Goal: Task Accomplishment & Management: Complete application form

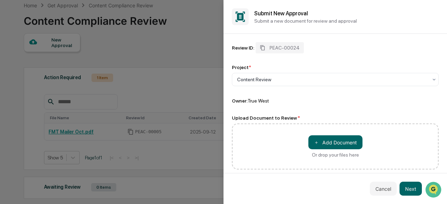
scroll to position [5, 0]
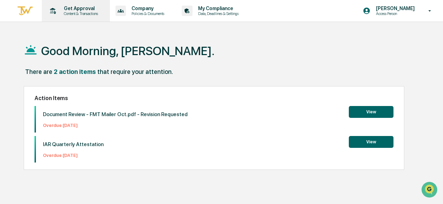
click at [69, 11] on p "Content & Transactions" at bounding box center [79, 13] width 43 height 5
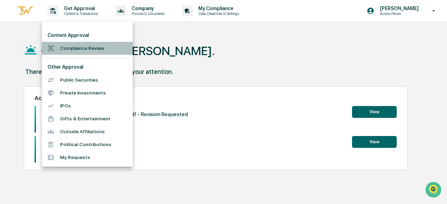
click at [68, 51] on li "Compliance Review" at bounding box center [87, 48] width 91 height 13
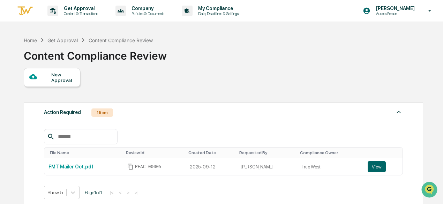
click at [72, 77] on div "New Approval" at bounding box center [62, 77] width 23 height 11
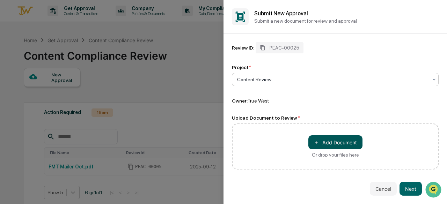
click at [342, 143] on button "＋ Add Document" at bounding box center [335, 142] width 54 height 14
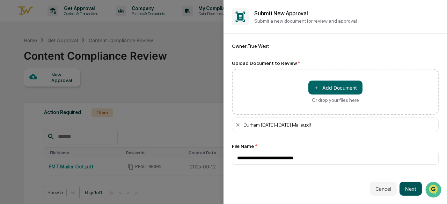
click at [406, 187] on button "Next" at bounding box center [410, 189] width 22 height 14
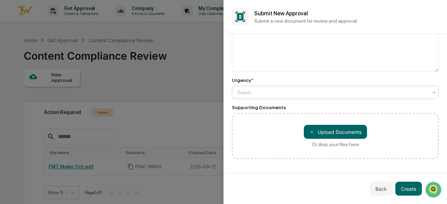
click at [306, 92] on div at bounding box center [332, 92] width 190 height 7
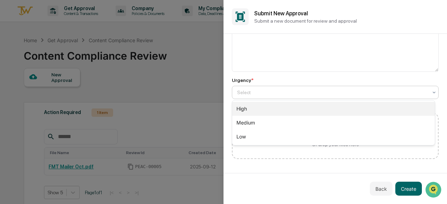
click at [301, 115] on div "High" at bounding box center [333, 109] width 202 height 14
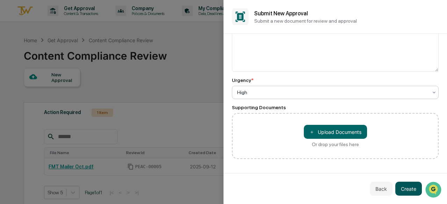
click at [408, 187] on button "Create" at bounding box center [408, 189] width 27 height 14
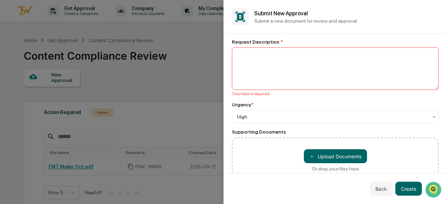
scroll to position [0, 0]
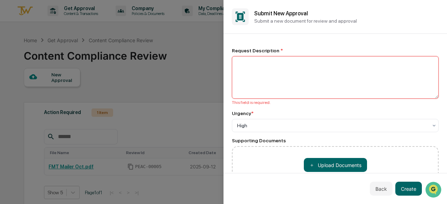
drag, startPoint x: 262, startPoint y: 75, endPoint x: 260, endPoint y: 78, distance: 4.4
click at [261, 75] on textarea at bounding box center [335, 77] width 207 height 43
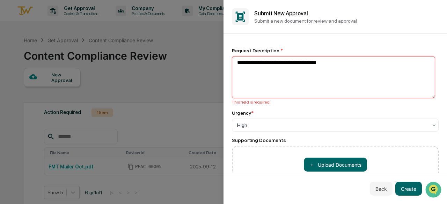
drag, startPoint x: 348, startPoint y: 66, endPoint x: 192, endPoint y: 74, distance: 156.1
click at [192, 74] on body "Get Approval Content & Transactions Company Policies & Documents My Compliance …" at bounding box center [221, 167] width 443 height 335
click at [343, 63] on textarea "**********" at bounding box center [333, 77] width 203 height 42
click at [265, 64] on textarea "**********" at bounding box center [333, 77] width 203 height 42
type textarea "**********"
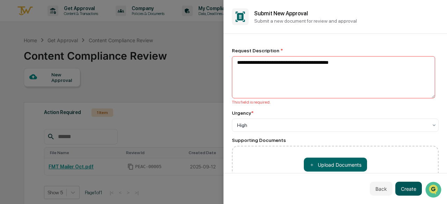
click at [407, 190] on button "Create" at bounding box center [408, 189] width 27 height 14
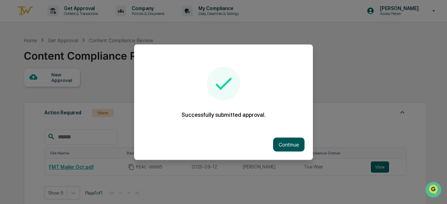
click at [283, 143] on button "Continue" at bounding box center [288, 144] width 31 height 14
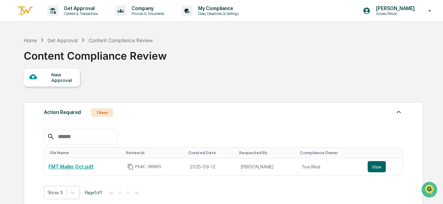
click at [67, 74] on div "New Approval" at bounding box center [62, 77] width 23 height 11
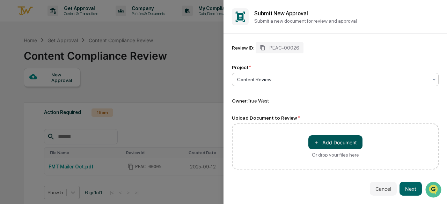
click at [318, 143] on button "＋ Add Document" at bounding box center [335, 142] width 54 height 14
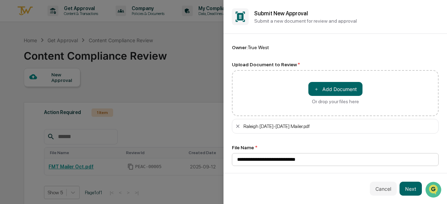
scroll to position [55, 0]
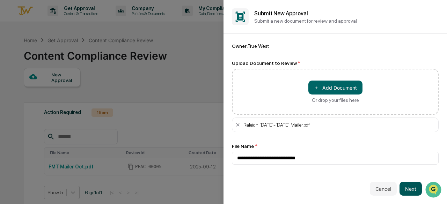
click at [414, 191] on button "Next" at bounding box center [410, 189] width 22 height 14
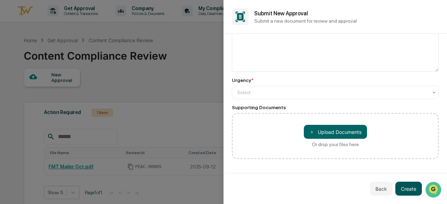
scroll to position [27, 0]
click at [280, 95] on div at bounding box center [332, 92] width 190 height 7
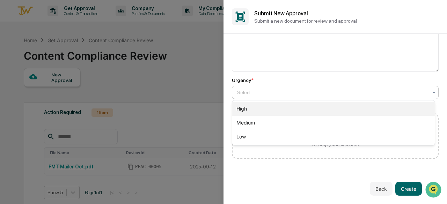
click at [281, 113] on div "High" at bounding box center [333, 109] width 202 height 14
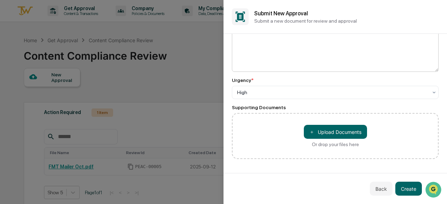
click at [267, 56] on textarea at bounding box center [335, 50] width 207 height 43
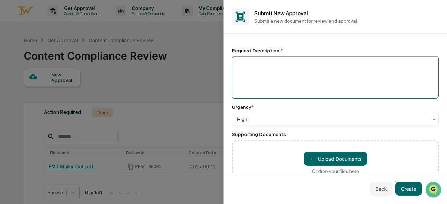
click at [262, 64] on textarea at bounding box center [335, 77] width 207 height 43
paste textarea "**********"
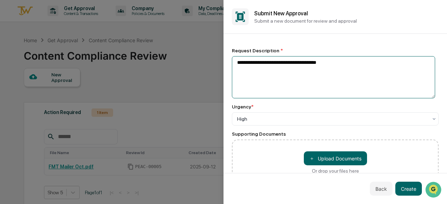
click at [266, 62] on textarea "**********" at bounding box center [333, 77] width 203 height 42
click at [309, 63] on textarea "**********" at bounding box center [333, 77] width 203 height 42
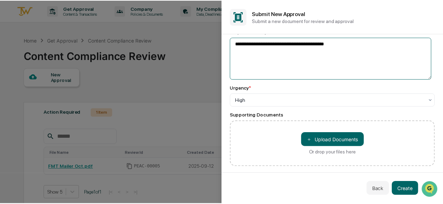
scroll to position [27, 0]
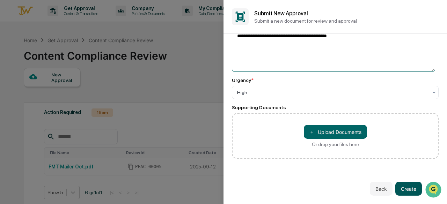
type textarea "**********"
click at [412, 187] on button "Create" at bounding box center [408, 189] width 27 height 14
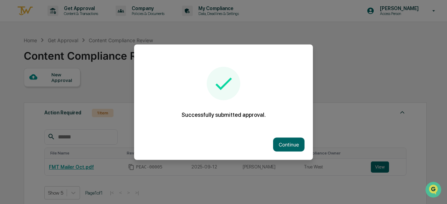
click at [324, 65] on div at bounding box center [223, 102] width 447 height 204
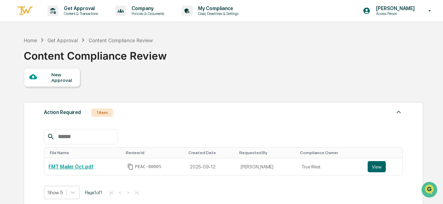
click at [240, 105] on div "Action Required 1 Item File Name Review Id Created Date Requested By Compliance…" at bounding box center [223, 153] width 399 height 103
click at [370, 164] on button "View" at bounding box center [377, 166] width 18 height 11
